Goal: Information Seeking & Learning: Learn about a topic

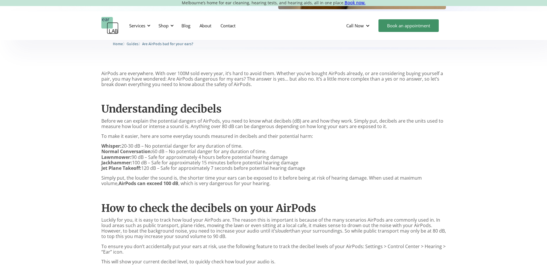
scroll to position [249, 0]
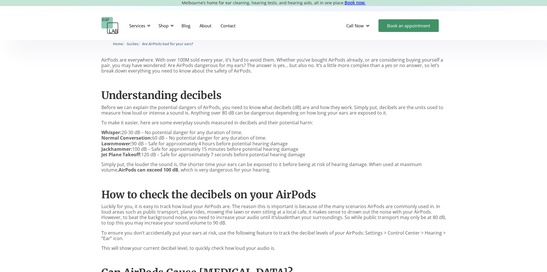
click at [174, 154] on p "Whisper: 20-30 dB – No potential danger for any duration of time. Normal Conver…" at bounding box center [273, 144] width 345 height 28
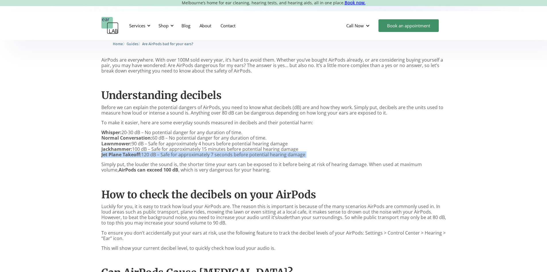
click at [174, 154] on p "Whisper: 20-30 dB – No potential danger for any duration of time. Normal Conver…" at bounding box center [273, 144] width 345 height 28
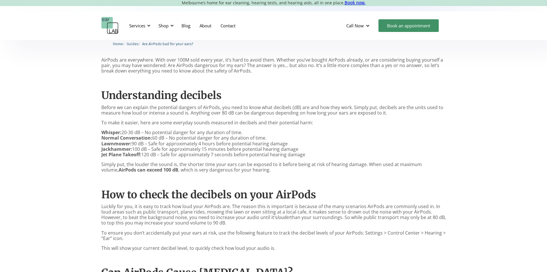
click at [174, 150] on p "Whisper: 20-30 dB – No potential danger for any duration of time. Normal Conver…" at bounding box center [273, 144] width 345 height 28
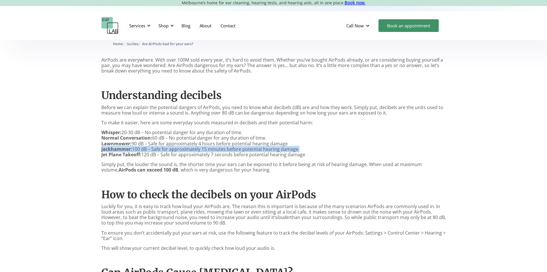
click at [174, 150] on p "Whisper: 20-30 dB – No potential danger for any duration of time. Normal Conver…" at bounding box center [273, 144] width 345 height 28
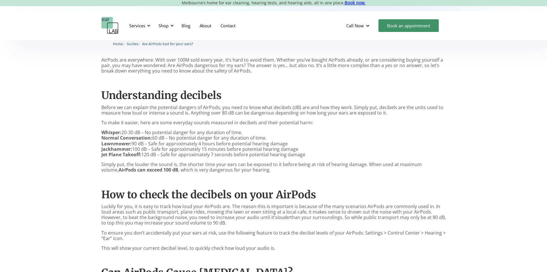
click at [175, 144] on p "Whisper: 20-30 dB – No potential danger for any duration of time. Normal Conver…" at bounding box center [273, 144] width 345 height 28
click at [175, 137] on p "Whisper: 20-30 dB – No potential danger for any duration of time. Normal Conver…" at bounding box center [273, 144] width 345 height 28
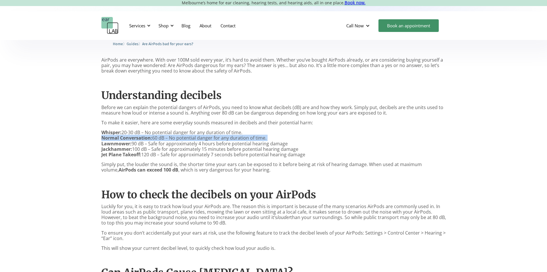
click at [175, 137] on p "Whisper: 20-30 dB – No potential danger for any duration of time. Normal Conver…" at bounding box center [273, 144] width 345 height 28
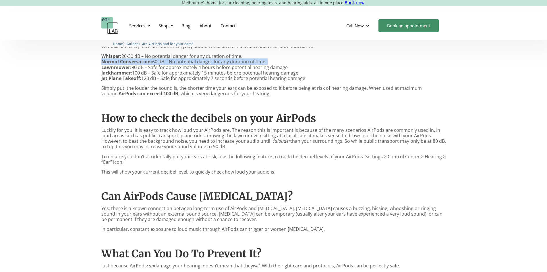
scroll to position [335, 0]
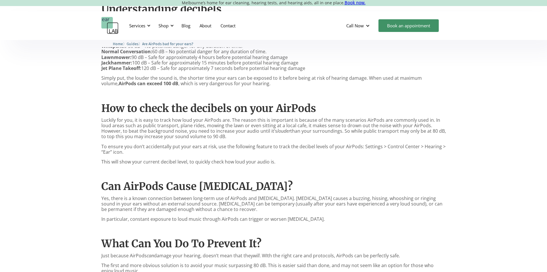
click at [298, 124] on p "Luckily for you, it is easy to track how loud your AirPods are. The reason this…" at bounding box center [273, 128] width 345 height 22
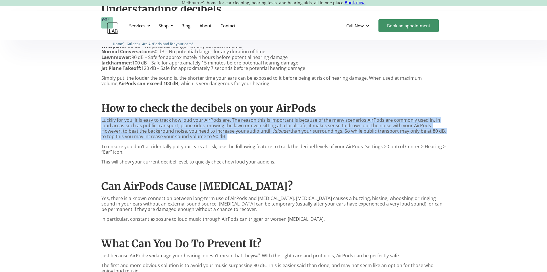
click at [298, 124] on p "Luckily for you, it is easy to track how loud your AirPods are. The reason this…" at bounding box center [273, 128] width 345 height 22
click at [274, 122] on p "Luckily for you, it is easy to track how loud your AirPods are. The reason this…" at bounding box center [273, 128] width 345 height 22
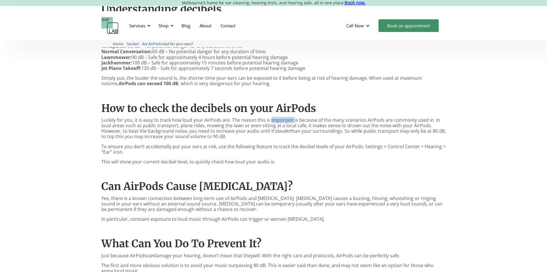
click at [274, 122] on p "Luckily for you, it is easy to track how loud your AirPods are. The reason this…" at bounding box center [273, 128] width 345 height 22
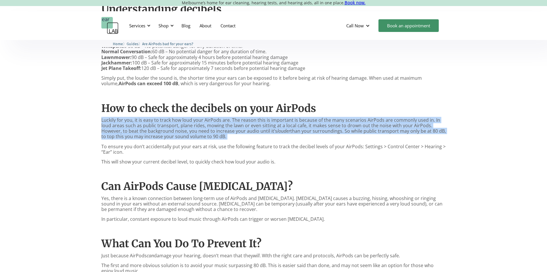
click at [274, 122] on p "Luckily for you, it is easy to track how loud your AirPods are. The reason this…" at bounding box center [273, 128] width 345 height 22
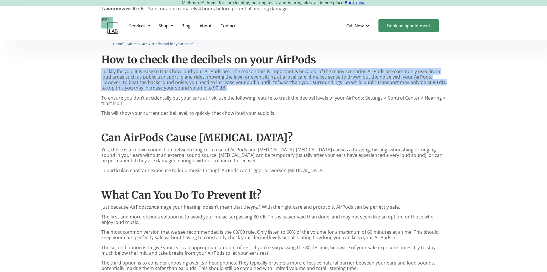
scroll to position [422, 0]
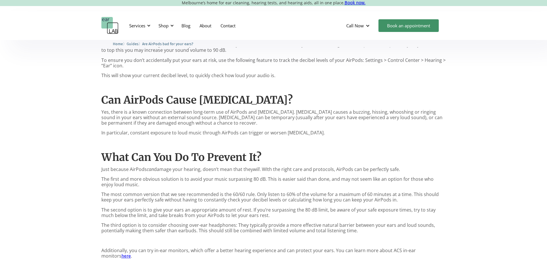
click at [227, 178] on p "The first and more obvious solution is to avoid your music surpassing 80 dB. Th…" at bounding box center [273, 181] width 345 height 11
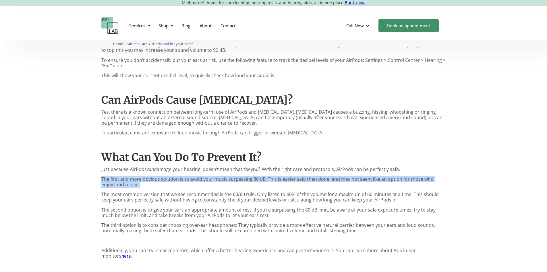
click at [227, 178] on p "The first and more obvious solution is to avoid your music surpassing 80 dB. Th…" at bounding box center [273, 181] width 345 height 11
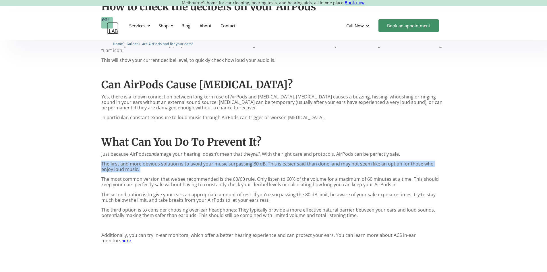
scroll to position [450, 0]
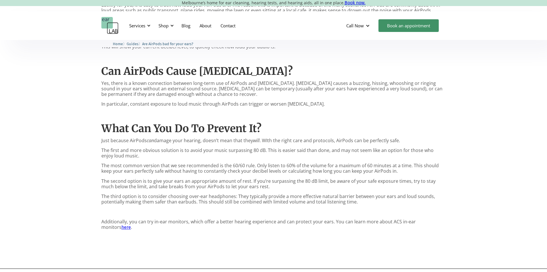
click at [227, 185] on p "The second option is to give your ears an appropriate amount of rest. If you’re…" at bounding box center [273, 183] width 345 height 11
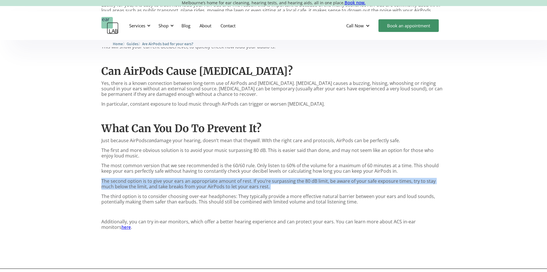
click at [227, 185] on p "The second option is to give your ears an appropriate amount of rest. If you’re…" at bounding box center [273, 183] width 345 height 11
